Goal: Task Accomplishment & Management: Use online tool/utility

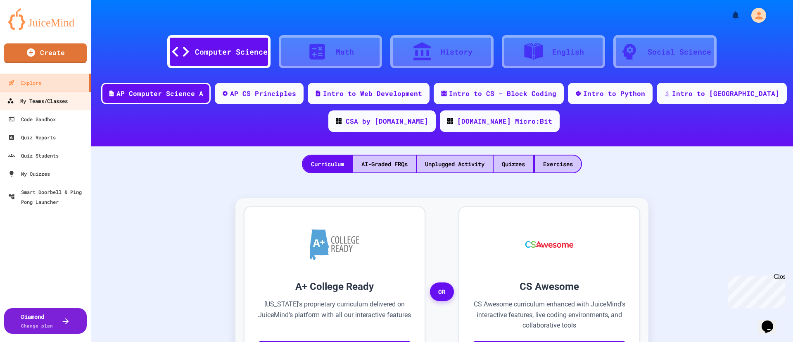
click at [49, 97] on div "My Teams/Classes" at bounding box center [37, 101] width 61 height 10
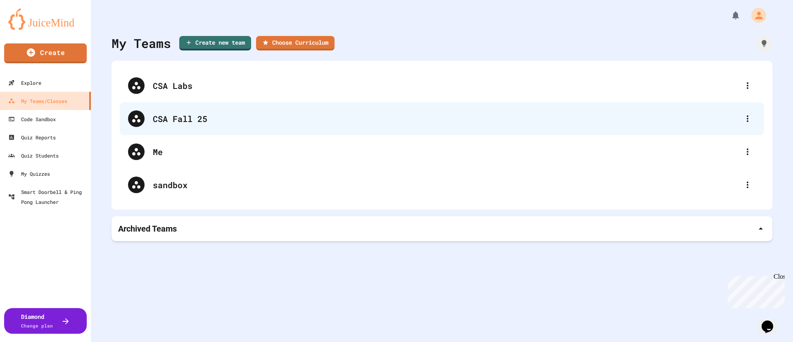
click at [176, 119] on div "CSA Fall 25" at bounding box center [446, 118] width 586 height 12
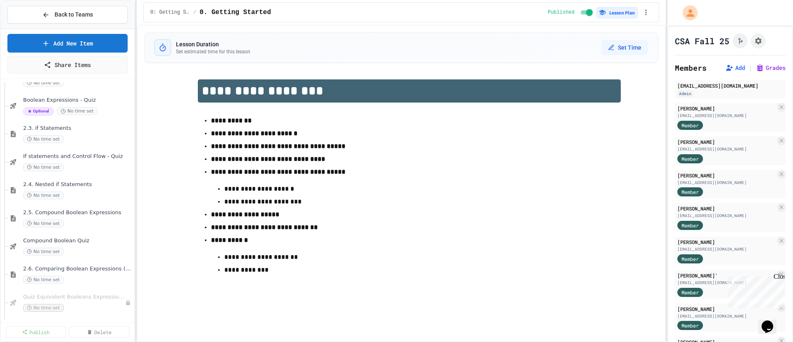
scroll to position [305, 0]
click at [67, 239] on span "Compound Boolean Quiz" at bounding box center [73, 240] width 101 height 7
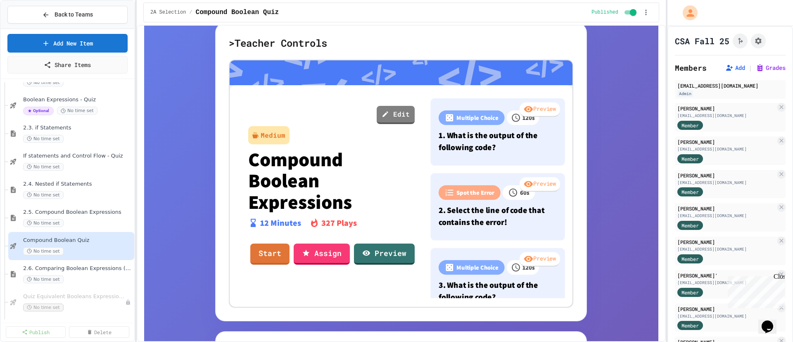
scroll to position [102, 0]
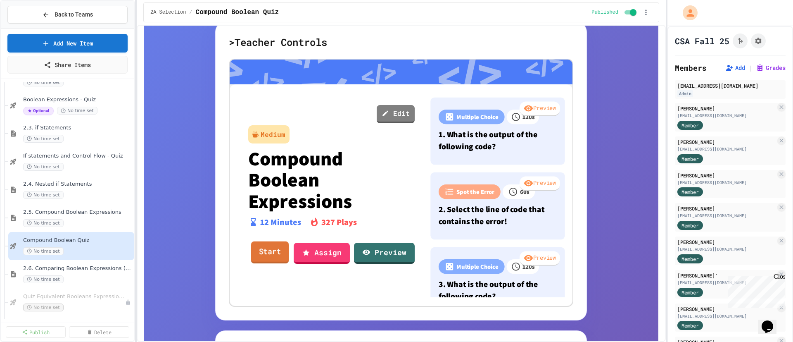
click at [279, 260] on link "Start" at bounding box center [270, 252] width 38 height 22
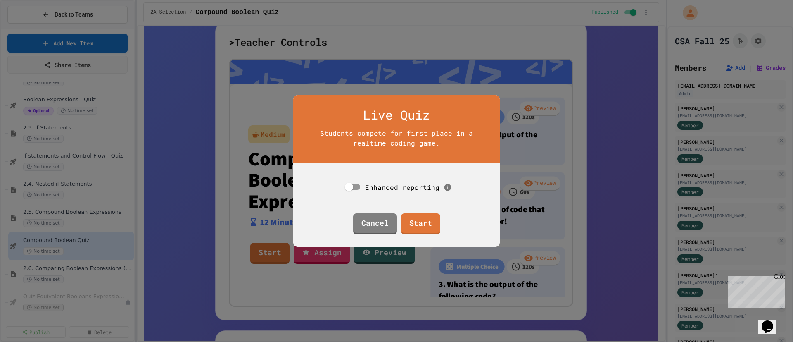
drag, startPoint x: 386, startPoint y: 182, endPoint x: 385, endPoint y: 186, distance: 4.2
click at [386, 183] on div "Enhanced reporting" at bounding box center [408, 187] width 87 height 10
click at [415, 223] on link "Start" at bounding box center [420, 223] width 39 height 22
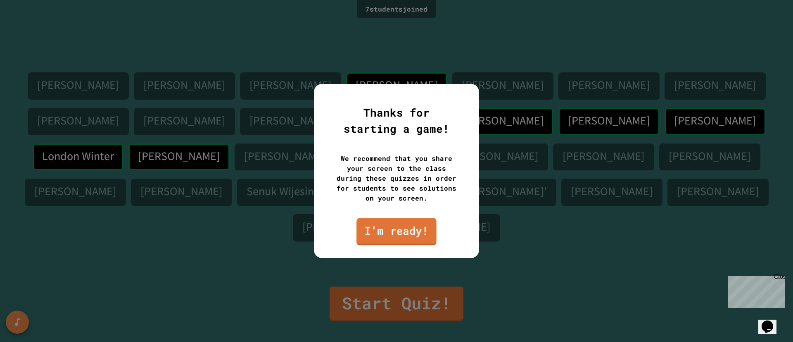
click at [391, 235] on link "I'm ready!" at bounding box center [396, 231] width 80 height 27
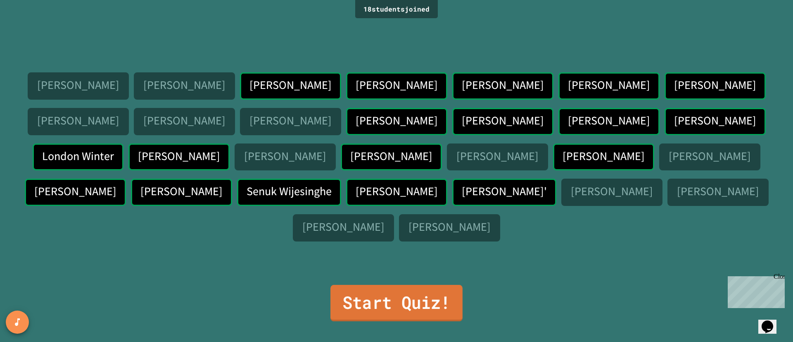
click at [387, 304] on link "Start Quiz!" at bounding box center [396, 303] width 132 height 36
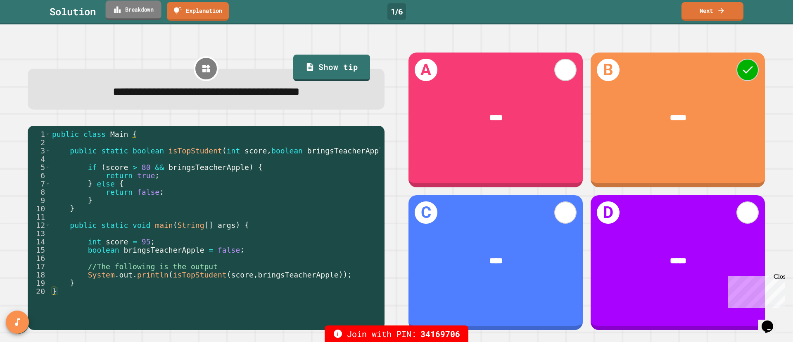
click at [149, 11] on link "Breakdown" at bounding box center [134, 9] width 56 height 19
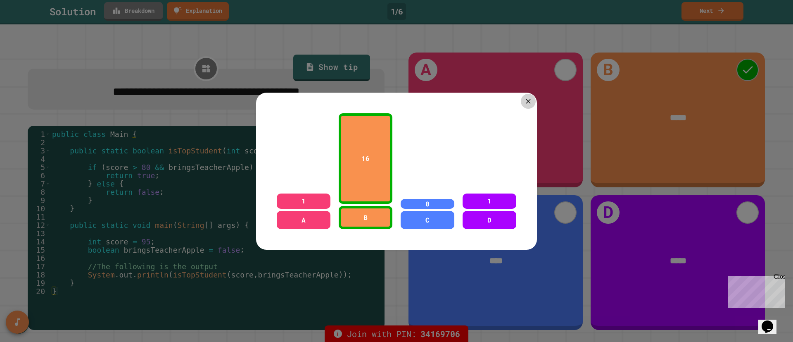
click at [529, 100] on icon at bounding box center [528, 101] width 8 height 8
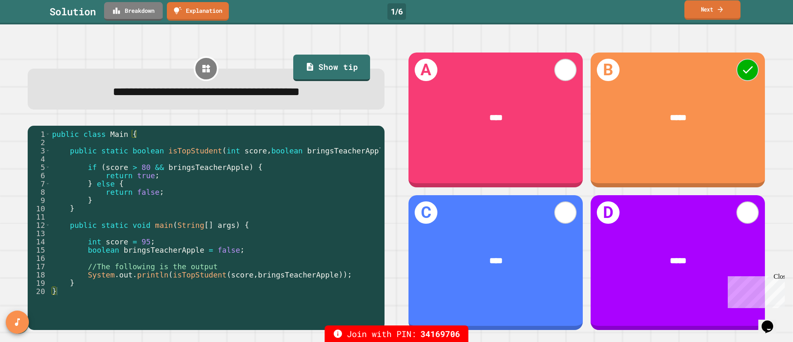
click at [698, 15] on link "Next" at bounding box center [712, 9] width 56 height 19
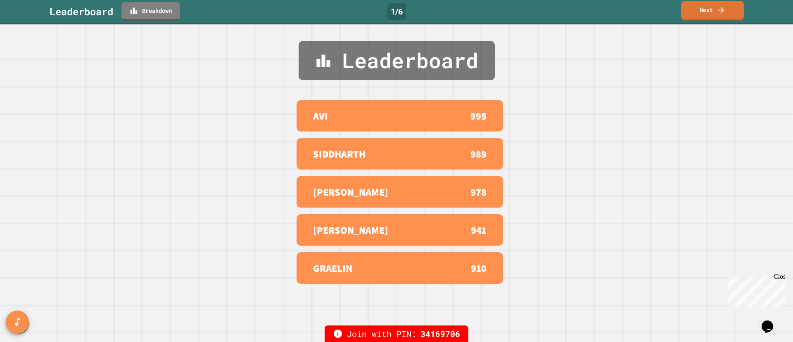
click at [692, 13] on link "Next" at bounding box center [712, 10] width 63 height 19
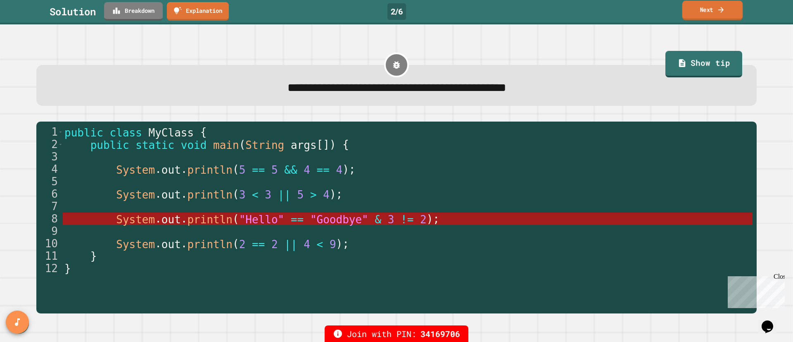
click at [703, 14] on link "Next" at bounding box center [712, 10] width 61 height 19
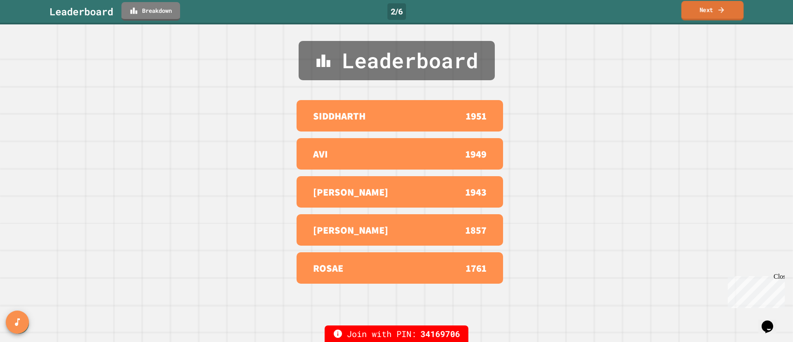
click at [694, 18] on link "Next" at bounding box center [712, 10] width 62 height 19
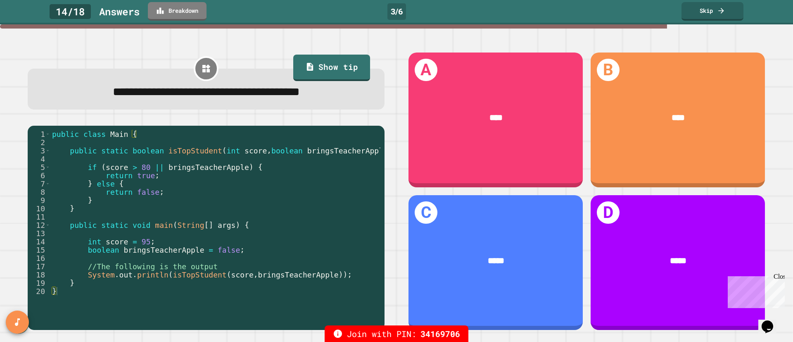
click at [147, 38] on div "**********" at bounding box center [396, 182] width 793 height 317
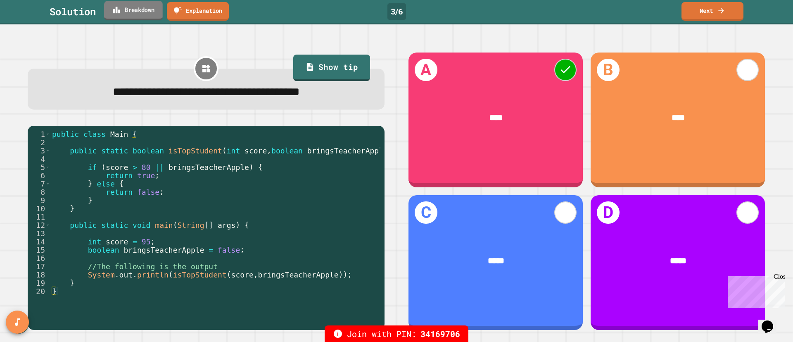
click at [145, 16] on link "Breakdown" at bounding box center [133, 10] width 59 height 19
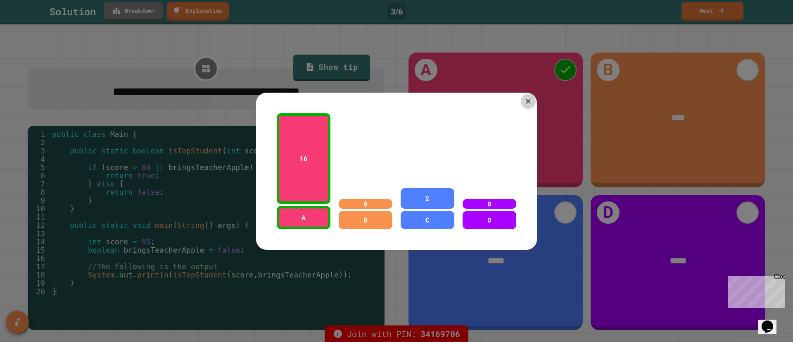
click at [529, 100] on icon at bounding box center [528, 101] width 5 height 5
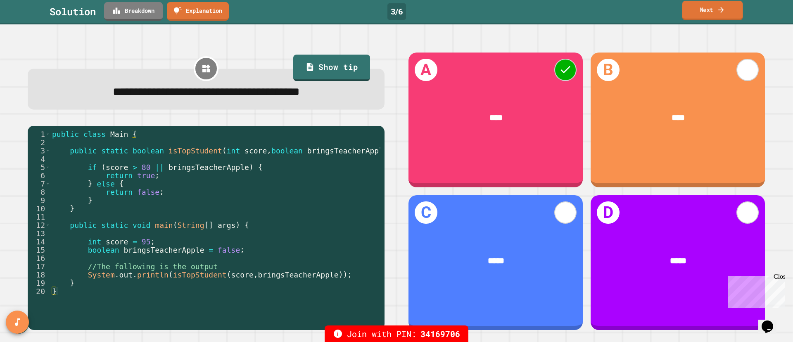
click at [703, 16] on link "Next" at bounding box center [712, 10] width 61 height 19
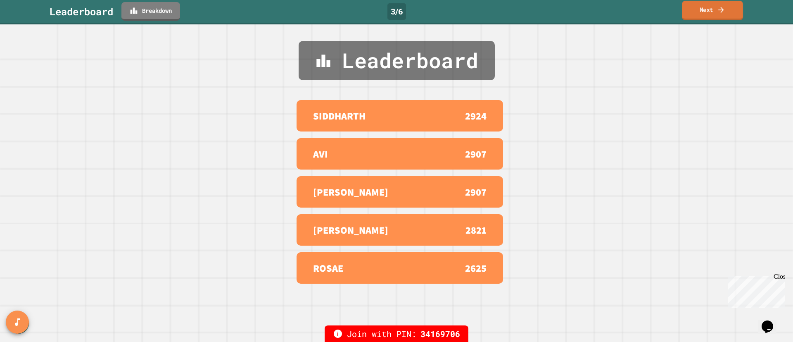
click at [702, 16] on link "Next" at bounding box center [712, 10] width 61 height 19
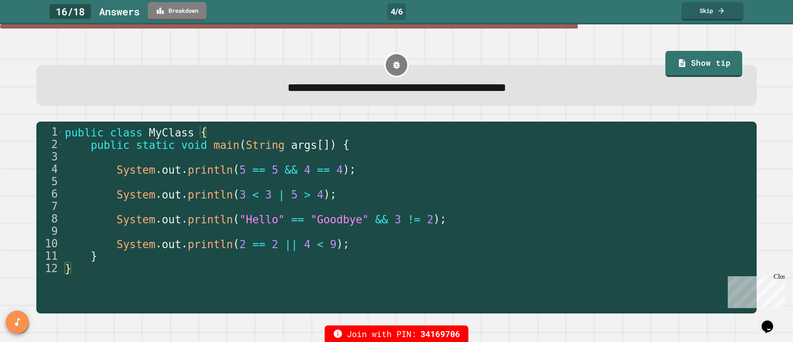
click at [514, 49] on div "**********" at bounding box center [396, 76] width 721 height 57
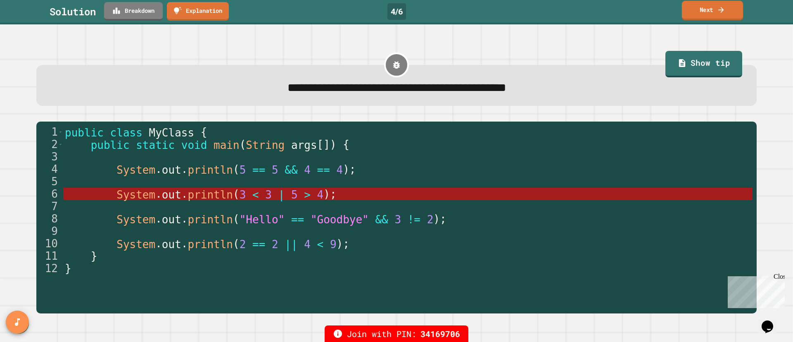
click at [714, 8] on link "Next" at bounding box center [712, 10] width 61 height 19
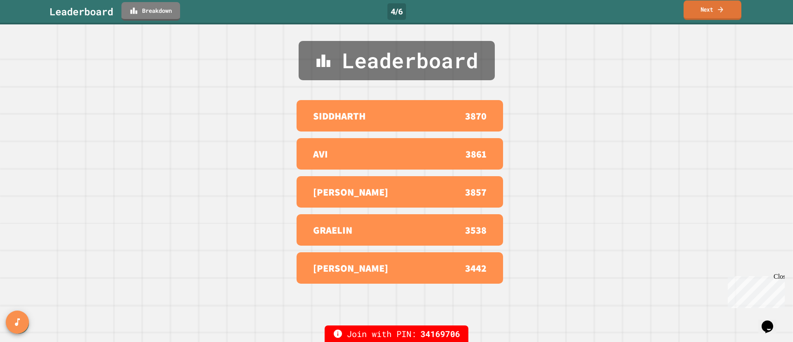
click at [704, 18] on link "Next" at bounding box center [712, 9] width 58 height 19
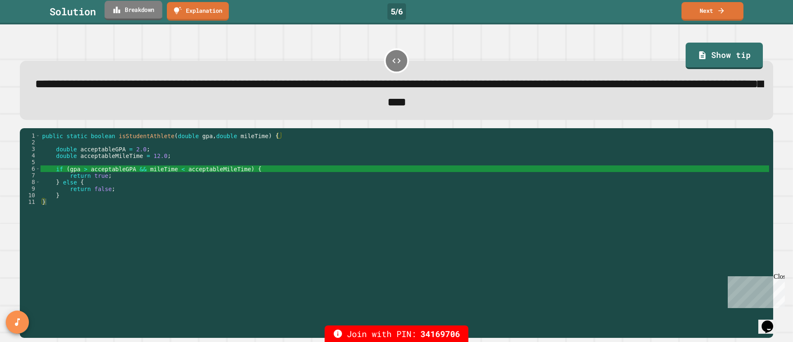
click at [158, 14] on link "Breakdown" at bounding box center [133, 10] width 58 height 19
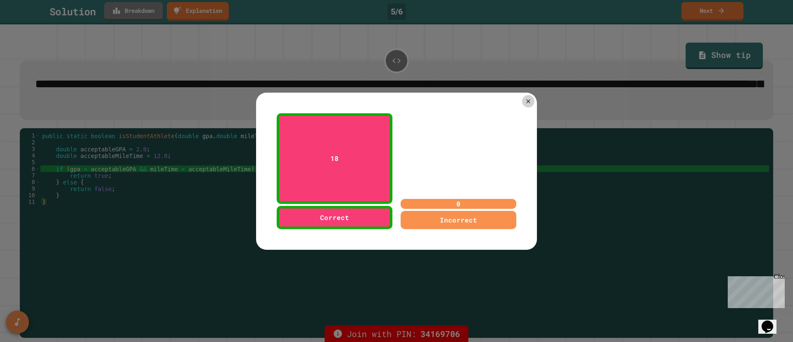
drag, startPoint x: 629, startPoint y: 40, endPoint x: 647, endPoint y: 33, distance: 18.6
click at [630, 40] on div at bounding box center [396, 171] width 793 height 342
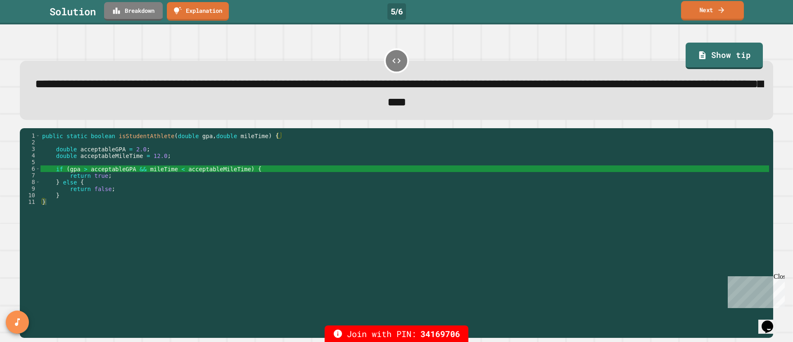
click at [724, 14] on link "Next" at bounding box center [712, 10] width 63 height 19
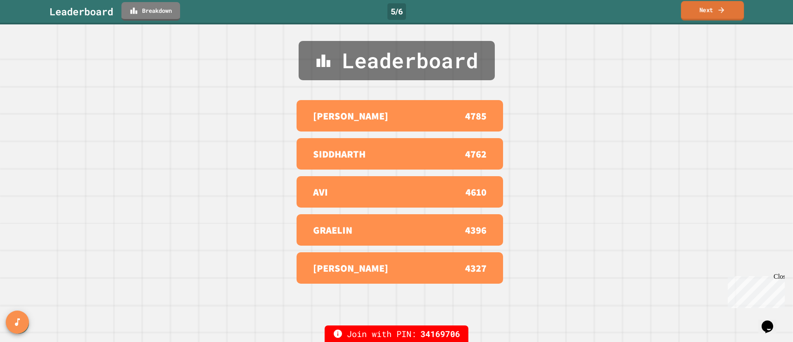
click at [695, 7] on link "Next" at bounding box center [712, 10] width 63 height 19
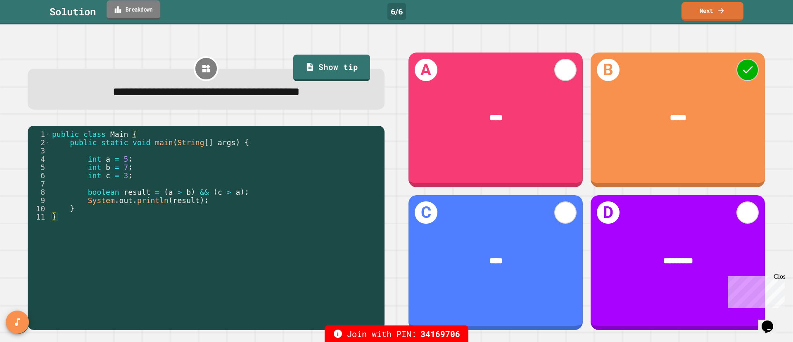
click at [142, 14] on link "Breakdown" at bounding box center [134, 9] width 54 height 19
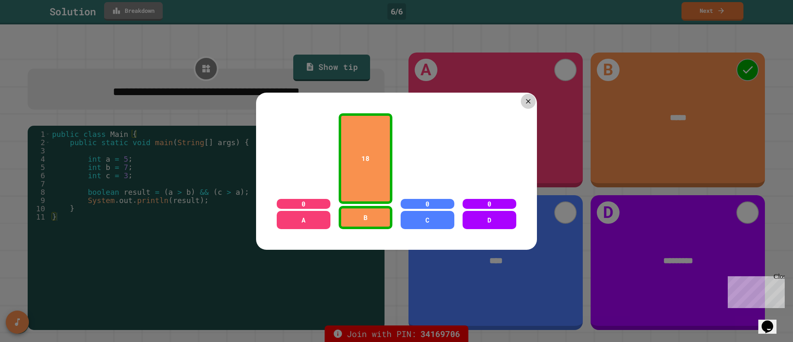
click at [526, 102] on icon at bounding box center [528, 101] width 8 height 8
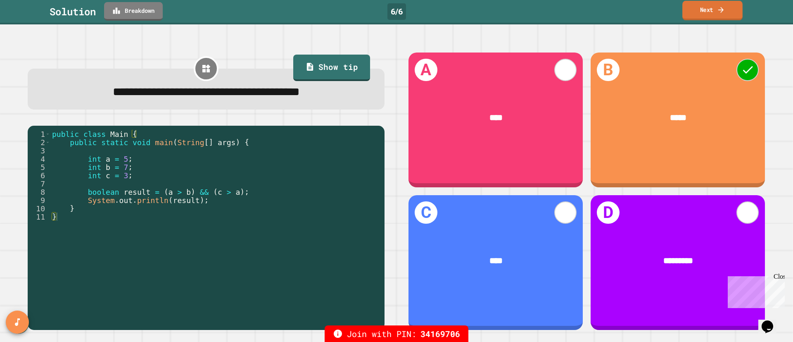
click at [721, 12] on icon at bounding box center [721, 9] width 8 height 9
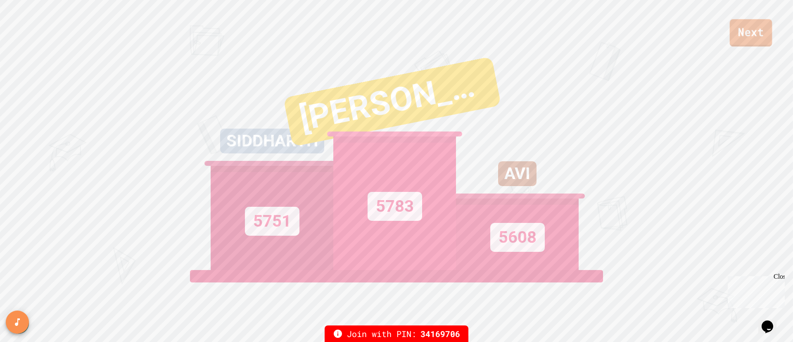
click at [751, 39] on link "Next" at bounding box center [751, 32] width 43 height 27
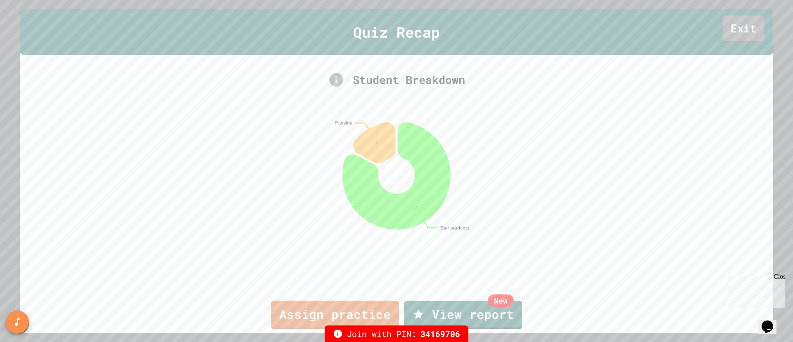
click at [744, 36] on link "Exit" at bounding box center [744, 28] width 42 height 27
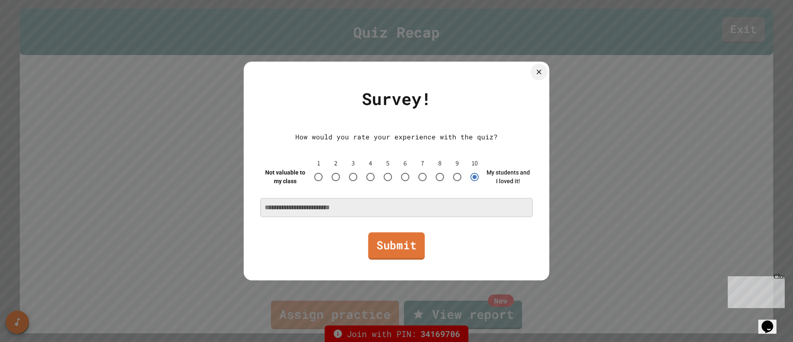
click at [417, 245] on link "Submit" at bounding box center [396, 245] width 57 height 27
type textarea "*"
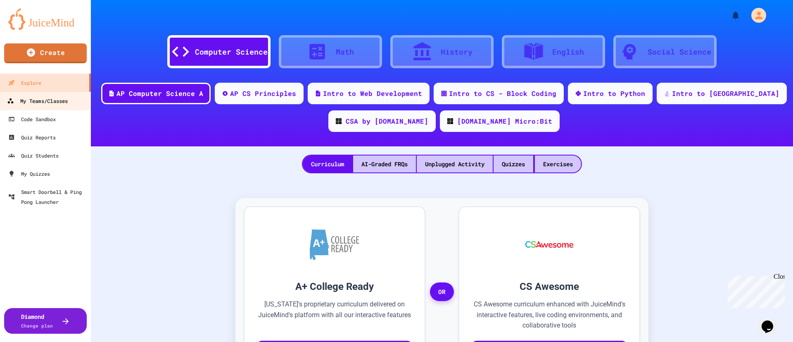
click at [59, 104] on div "My Teams/Classes" at bounding box center [37, 101] width 61 height 10
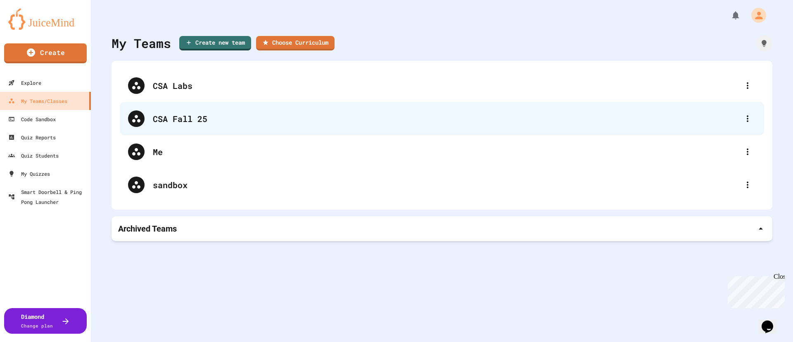
click at [186, 114] on div "CSA Fall 25" at bounding box center [446, 118] width 586 height 12
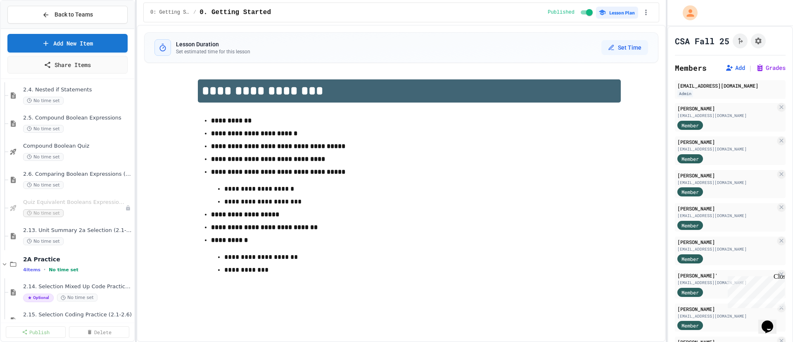
scroll to position [420, 0]
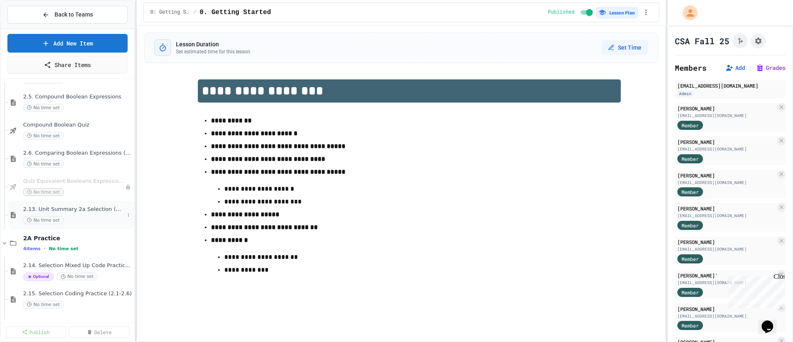
click at [88, 213] on div "2.13. Unit Summary 2a Selection (2.1-2.6) No time set" at bounding box center [73, 215] width 101 height 18
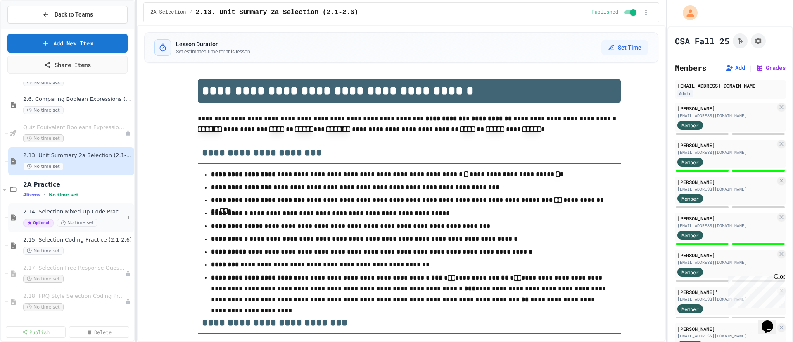
scroll to position [501, 0]
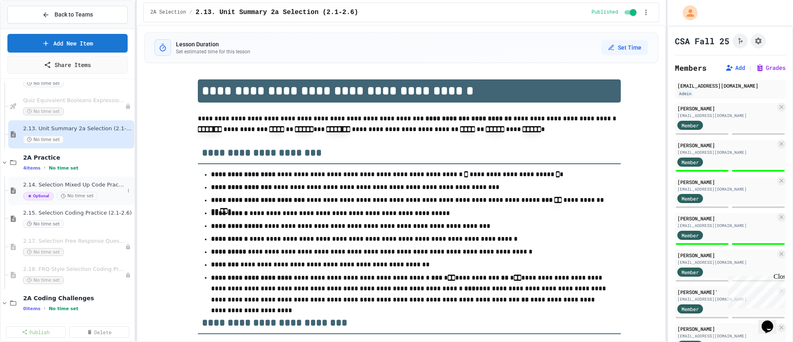
click at [99, 185] on span "2.14. Selection Mixed Up Code Practice (2.1-2.6)" at bounding box center [73, 184] width 101 height 7
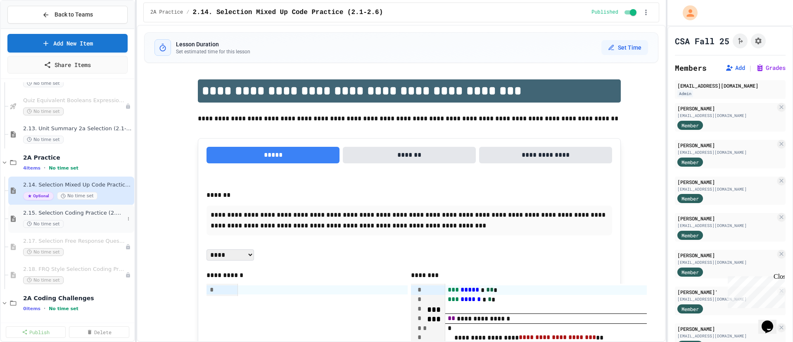
click at [93, 218] on div "2.15. Selection Coding Practice (2.1-2.6) No time set" at bounding box center [73, 218] width 101 height 18
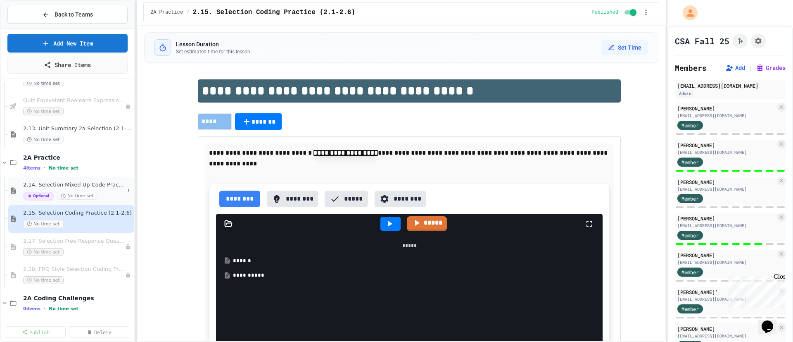
click at [81, 187] on span "2.14. Selection Mixed Up Code Practice (2.1-2.6)" at bounding box center [73, 184] width 101 height 7
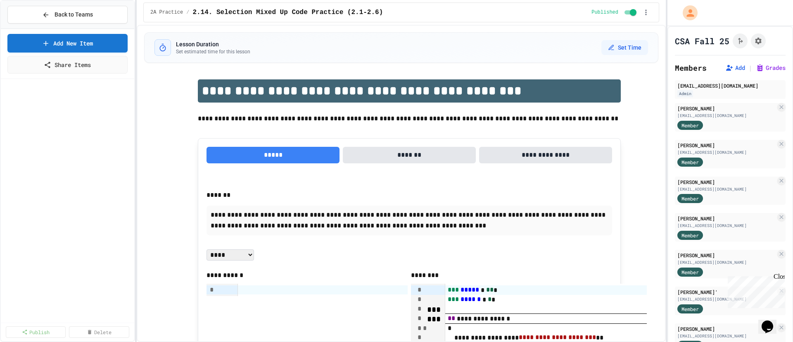
scroll to position [501, 0]
